Goal: Task Accomplishment & Management: Use online tool/utility

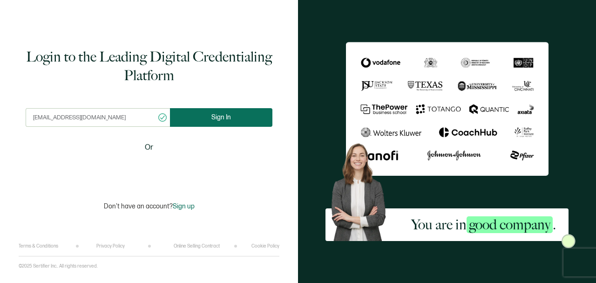
click at [229, 115] on span "Sign In" at bounding box center [221, 117] width 20 height 7
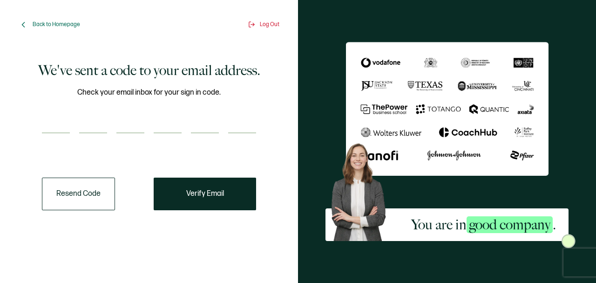
click at [61, 129] on input "number" at bounding box center [56, 124] width 28 height 19
type input "4"
type input "3"
type input "7"
type input "2"
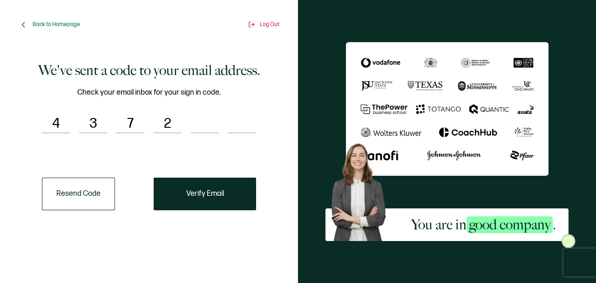
type input "8"
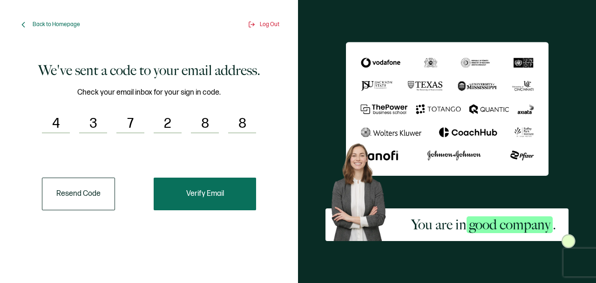
type input "8"
click at [192, 192] on span "Verify Email" at bounding box center [205, 193] width 38 height 7
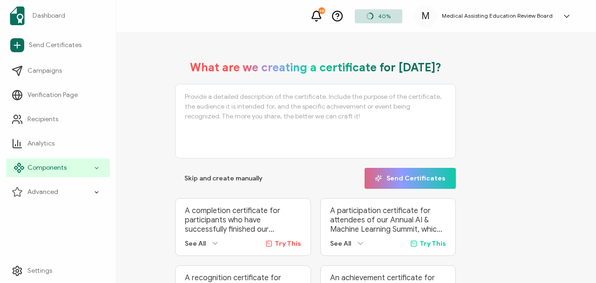
click at [43, 164] on span "Components" at bounding box center [46, 167] width 39 height 9
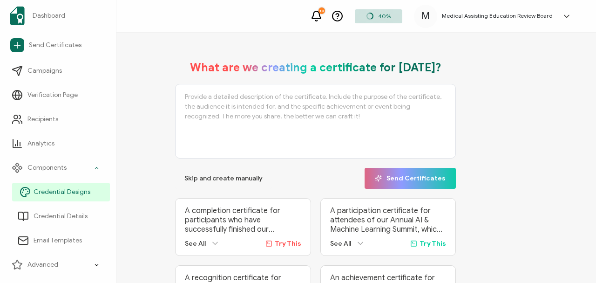
click at [55, 191] on span "Credential Designs" at bounding box center [62, 191] width 57 height 9
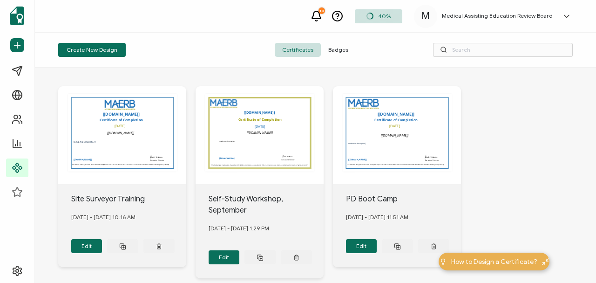
click at [141, 130] on div "Automatically inserts the name of your institution as provided in the issuer de…" at bounding box center [122, 135] width 128 height 98
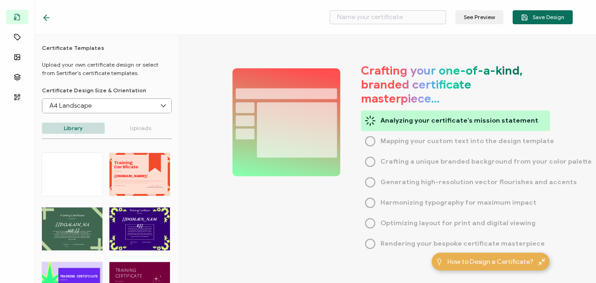
type input "Site Surveyor Training"
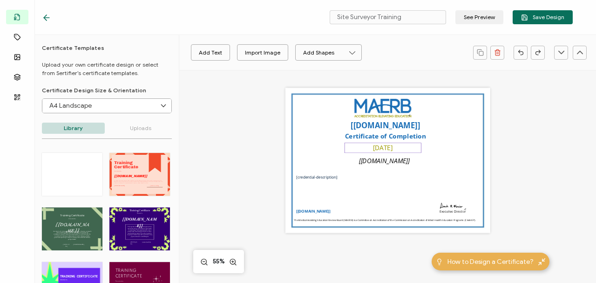
click at [373, 146] on pre "[DATE]" at bounding box center [383, 147] width 20 height 9
drag, startPoint x: 362, startPoint y: 148, endPoint x: 404, endPoint y: 148, distance: 41.4
click at [404, 148] on div "[DATE]" at bounding box center [383, 147] width 77 height 10
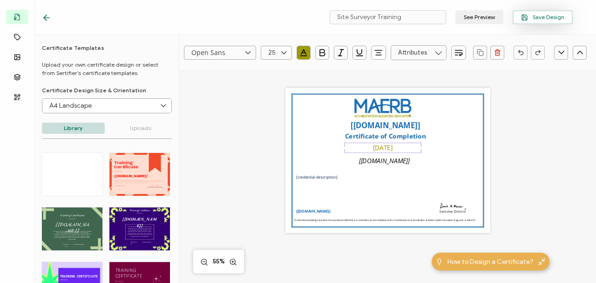
click at [539, 16] on span "Save Design" at bounding box center [542, 17] width 43 height 7
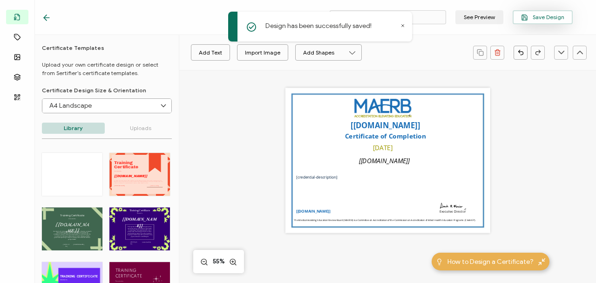
click at [539, 16] on span "Save Design" at bounding box center [542, 17] width 43 height 7
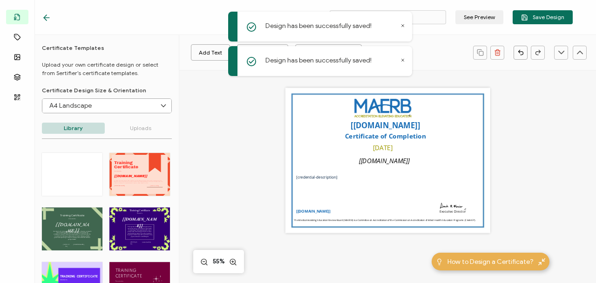
click at [246, 142] on div "Add Text Import Image Add Shapes Rectangle Ellipse Automatically inserts the na…" at bounding box center [387, 250] width 417 height 361
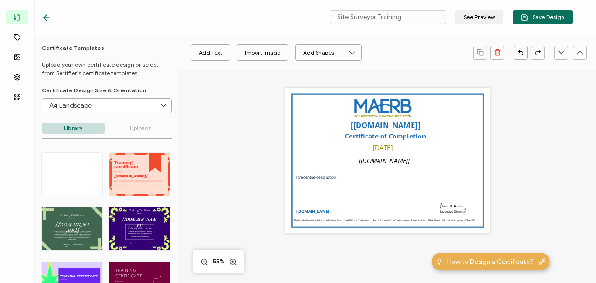
click at [44, 17] on icon at bounding box center [46, 17] width 9 height 9
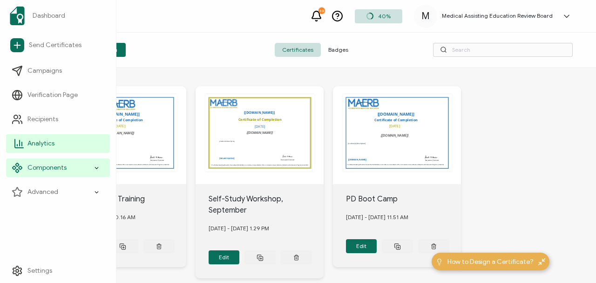
click at [44, 142] on span "Analytics" at bounding box center [40, 143] width 27 height 9
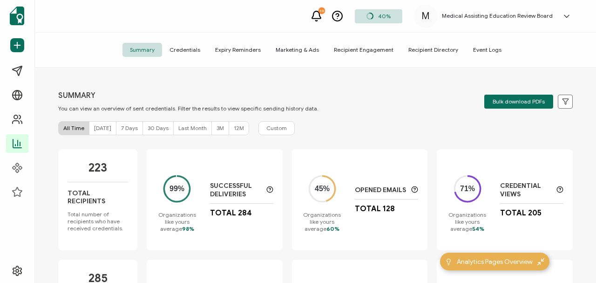
click at [184, 47] on span "Credentials" at bounding box center [185, 50] width 46 height 14
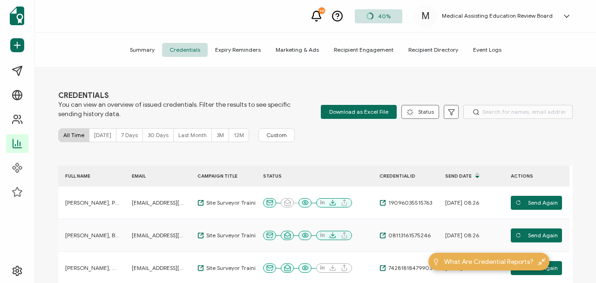
click at [234, 47] on span "Expiry Reminders" at bounding box center [238, 50] width 61 height 14
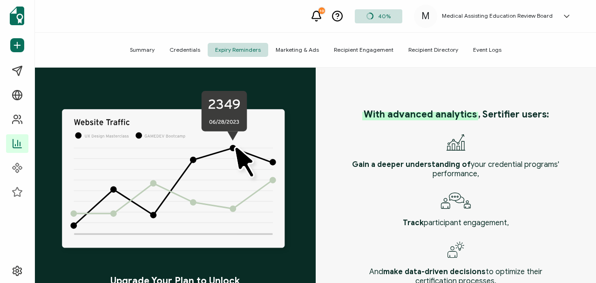
click at [196, 47] on span "Credentials" at bounding box center [185, 50] width 46 height 14
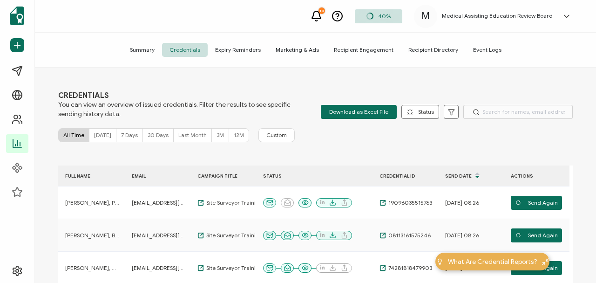
click at [147, 47] on span "Summary" at bounding box center [142, 50] width 40 height 14
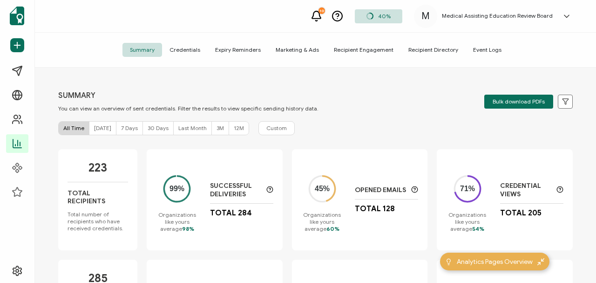
click at [501, 101] on span "Bulk download PDFs" at bounding box center [519, 102] width 52 height 6
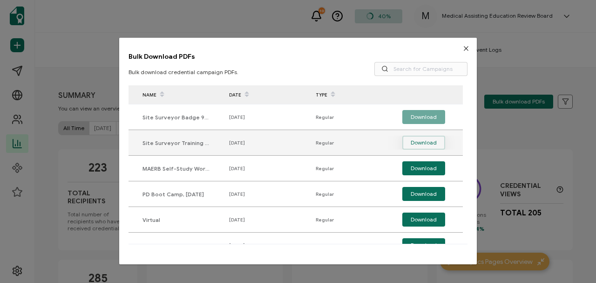
click at [413, 140] on span "Download" at bounding box center [424, 142] width 26 height 14
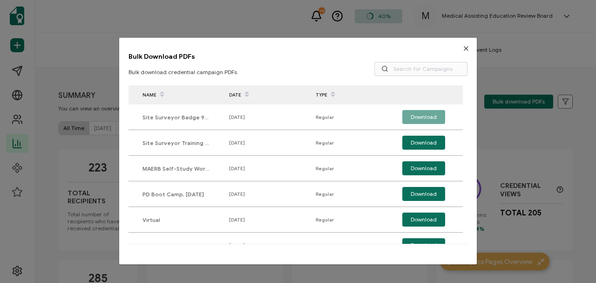
click at [463, 48] on icon "Close" at bounding box center [465, 48] width 7 height 7
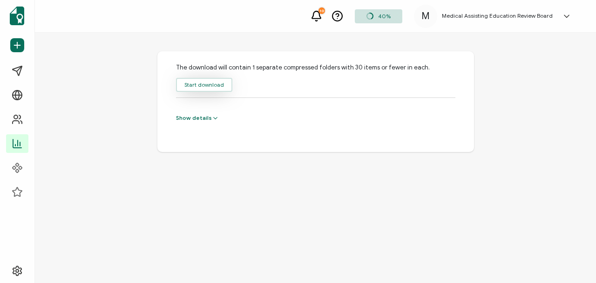
click at [209, 85] on button "Start download" at bounding box center [204, 85] width 56 height 14
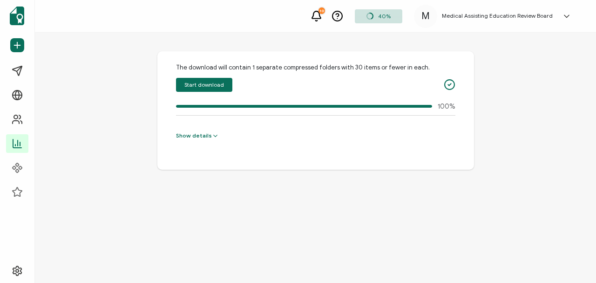
click at [429, 142] on div "Show details # Progress Downloaded file name #1 100% Campaign_08ddfd4b-989f-472…" at bounding box center [315, 136] width 279 height 43
click at [280, 23] on div "10 40% M Medical Assisting Education Review Board M Sarah Marino smarino@maerb.…" at bounding box center [315, 16] width 561 height 33
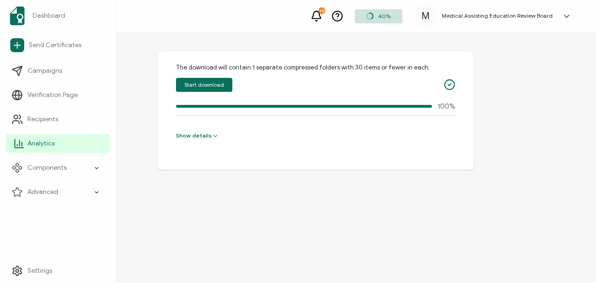
click at [40, 141] on span "Analytics" at bounding box center [40, 143] width 27 height 9
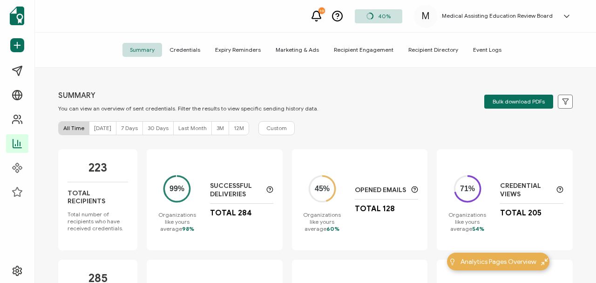
drag, startPoint x: 591, startPoint y: 161, endPoint x: 593, endPoint y: 209, distance: 48.0
click at [593, 209] on div "SUMMARY You can view an overview of sent credentials. Filter the results to vie…" at bounding box center [315, 176] width 561 height 217
click at [179, 47] on span "Credentials" at bounding box center [185, 50] width 46 height 14
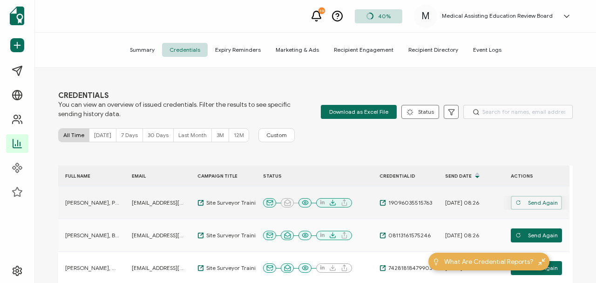
click at [535, 203] on span "Send Again" at bounding box center [536, 203] width 42 height 14
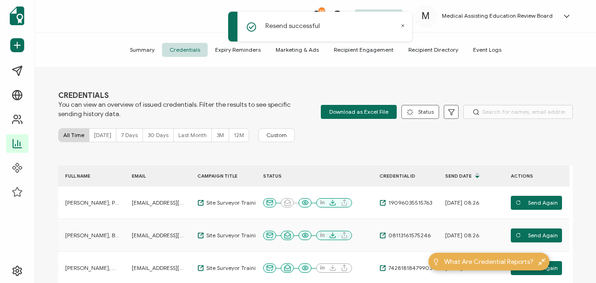
scroll to position [34, 0]
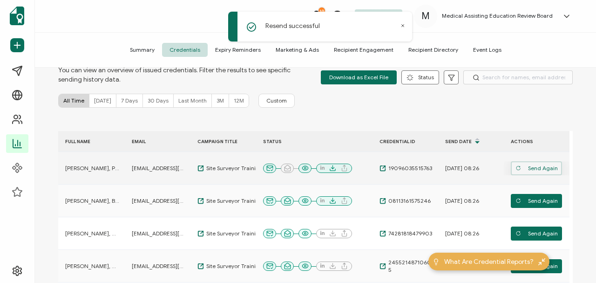
click at [532, 165] on span "Send Again" at bounding box center [536, 168] width 42 height 14
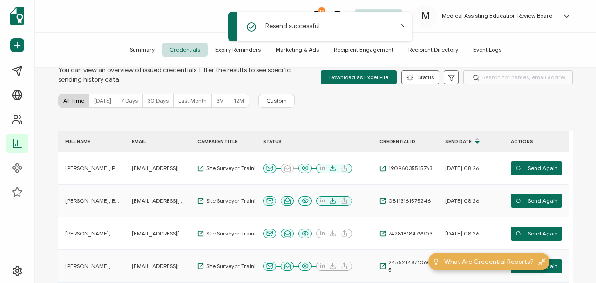
click at [402, 24] on icon at bounding box center [402, 25] width 5 height 5
